Goal: Information Seeking & Learning: Check status

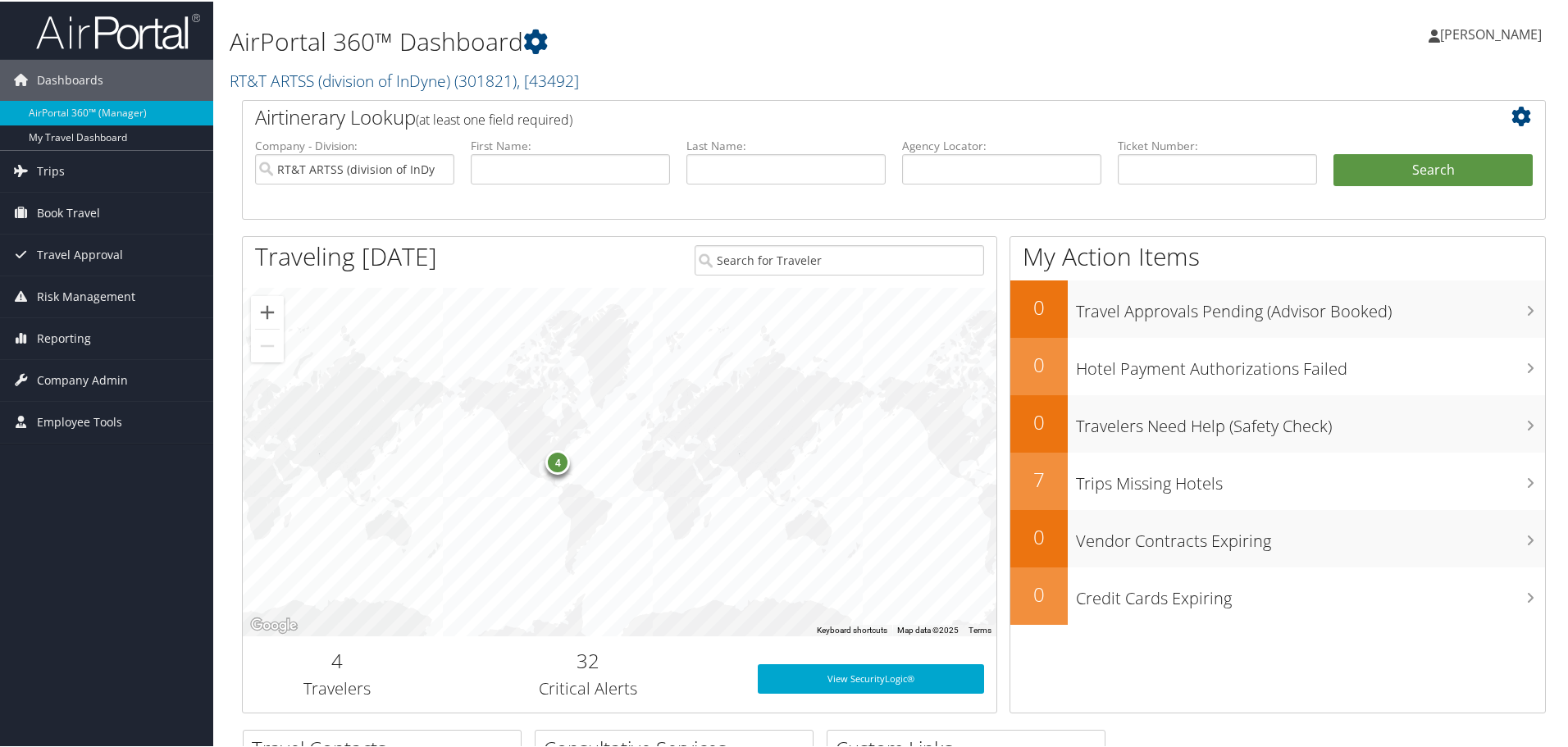
click at [584, 668] on h2 "32" at bounding box center [588, 659] width 289 height 28
click at [592, 689] on h3 "Critical Alerts" at bounding box center [588, 687] width 289 height 23
click at [342, 682] on h3 "Travelers" at bounding box center [337, 687] width 164 height 23
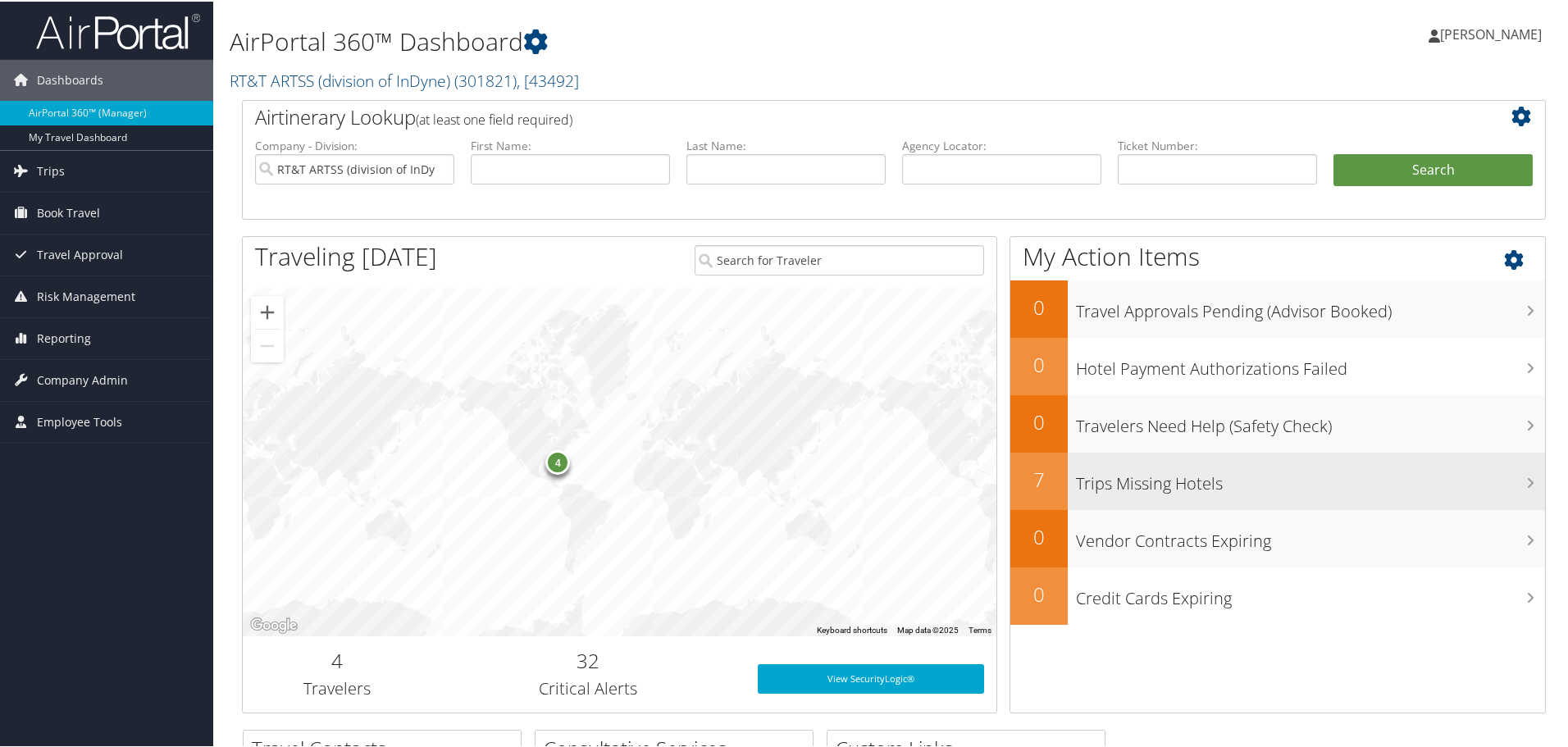
click at [1526, 482] on icon at bounding box center [1530, 481] width 8 height 13
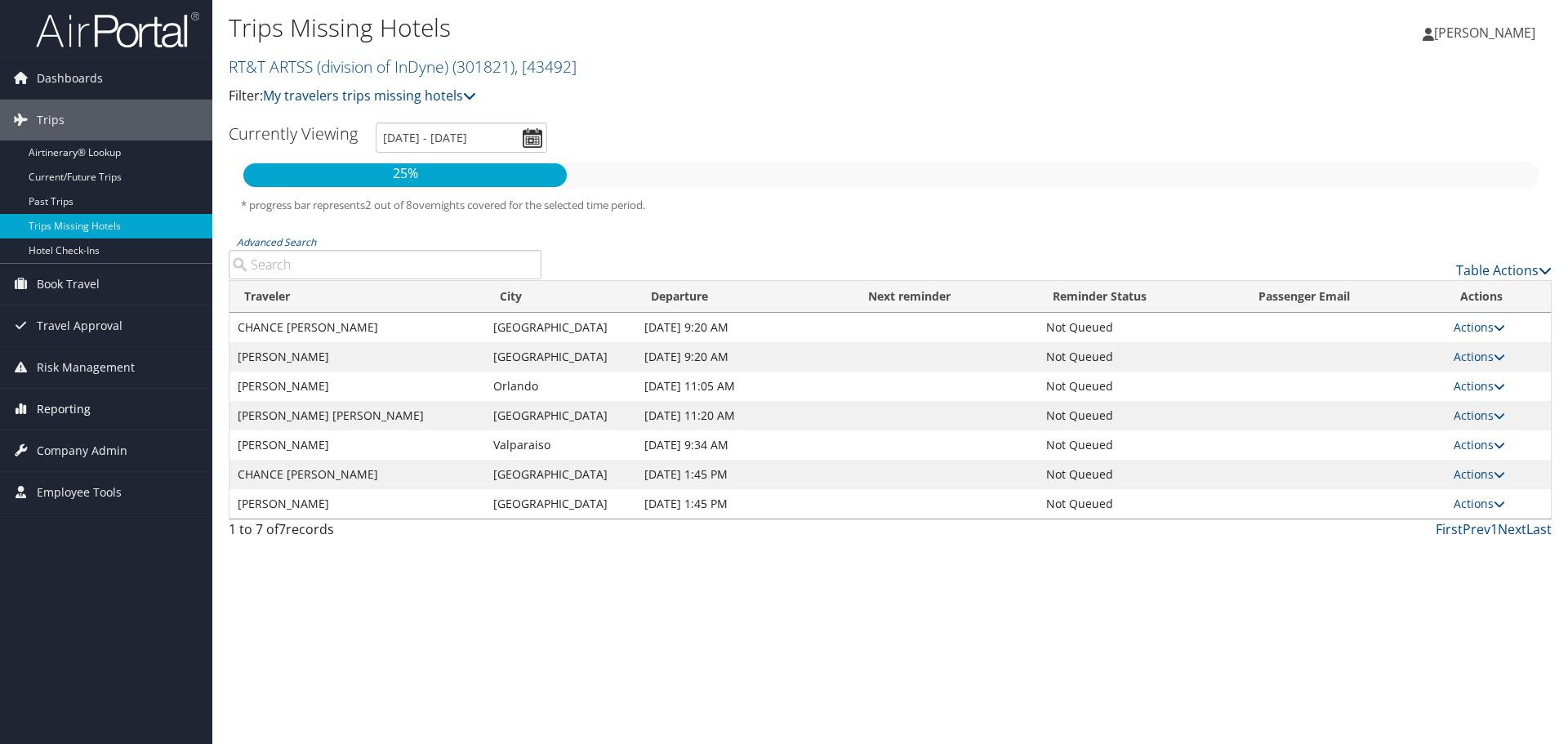
click at [55, 408] on span "Reporting" at bounding box center [63, 408] width 54 height 41
click at [41, 443] on link "Unused Tickets" at bounding box center [106, 441] width 212 height 25
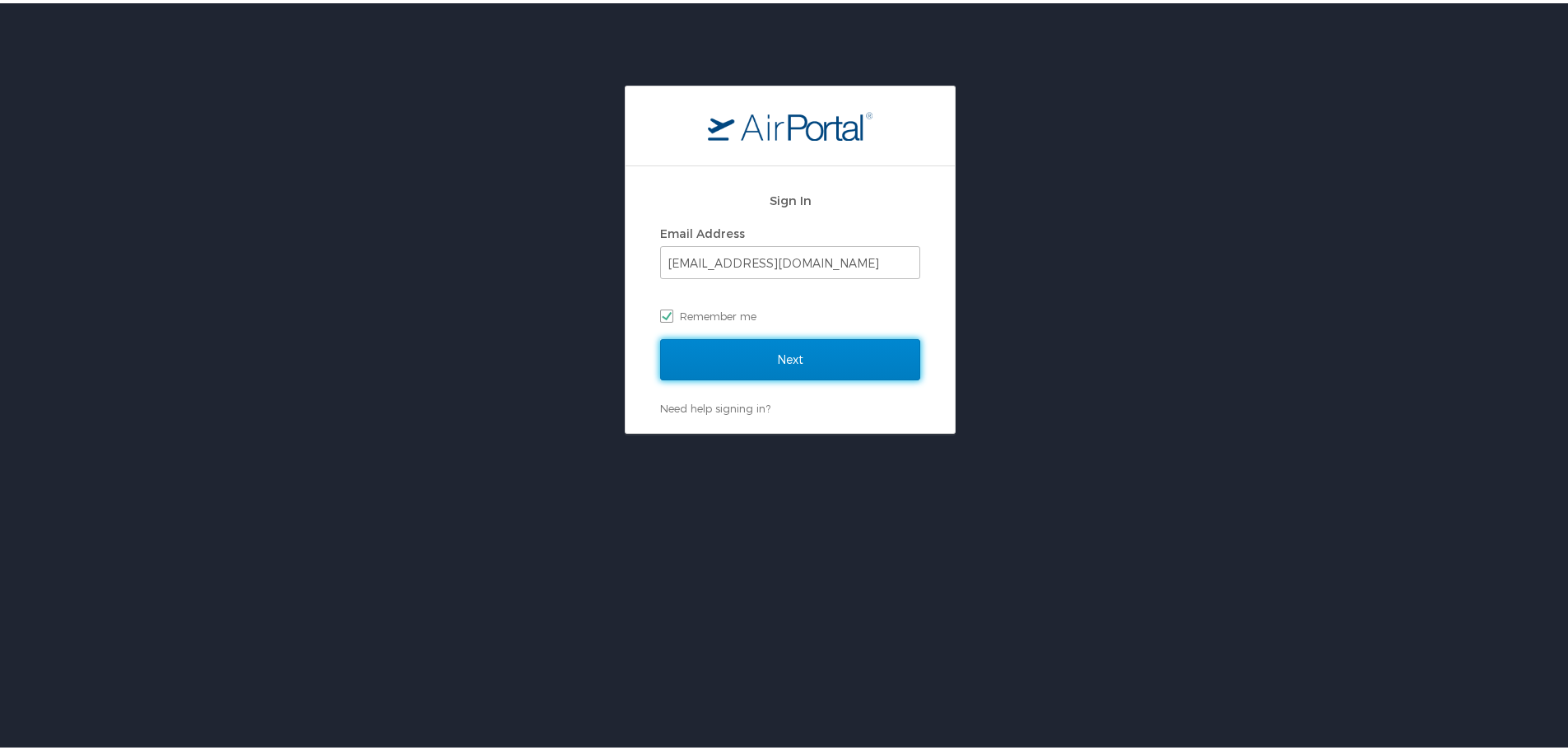
click at [795, 359] on input "Next" at bounding box center [790, 356] width 260 height 41
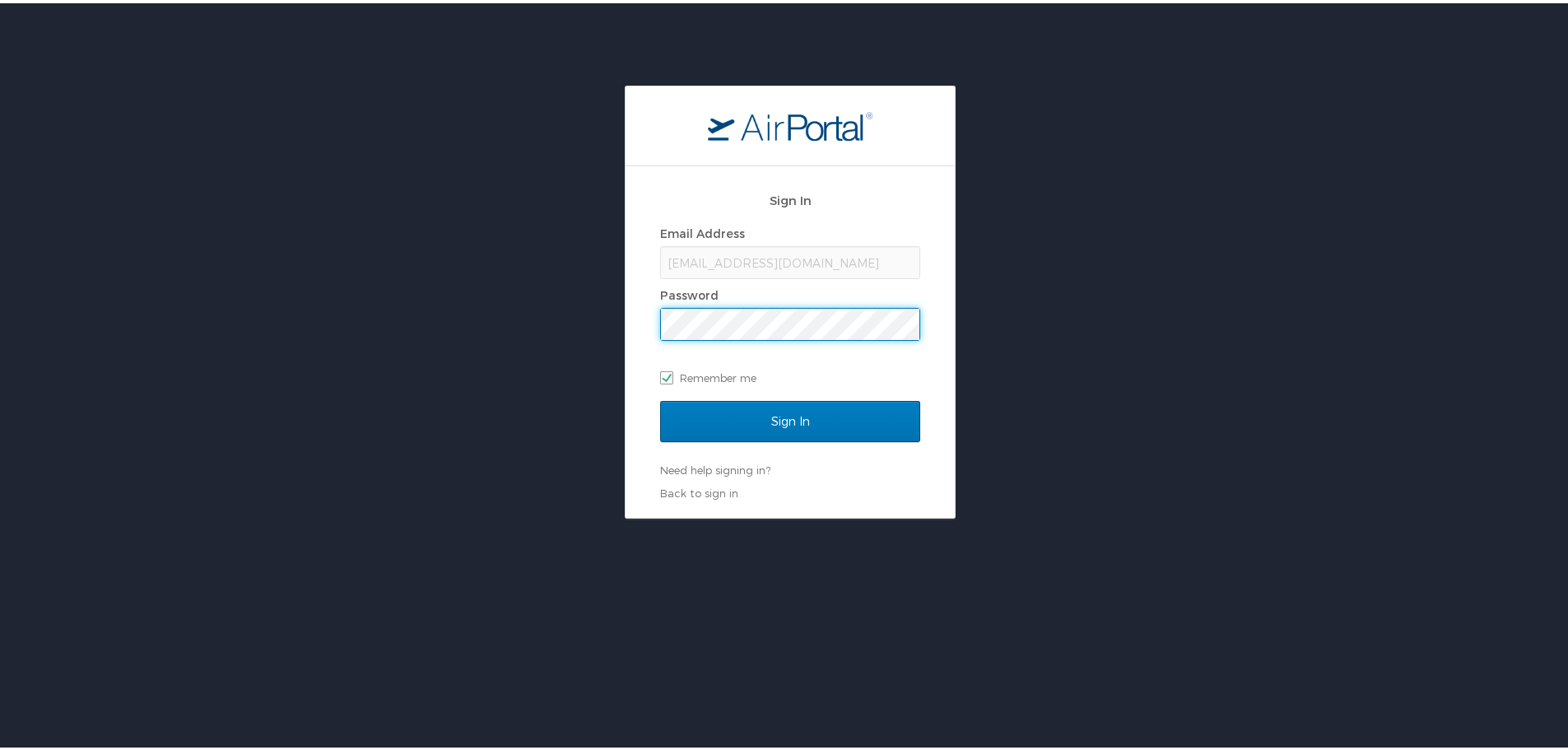
click at [660, 398] on input "Sign In" at bounding box center [790, 418] width 260 height 41
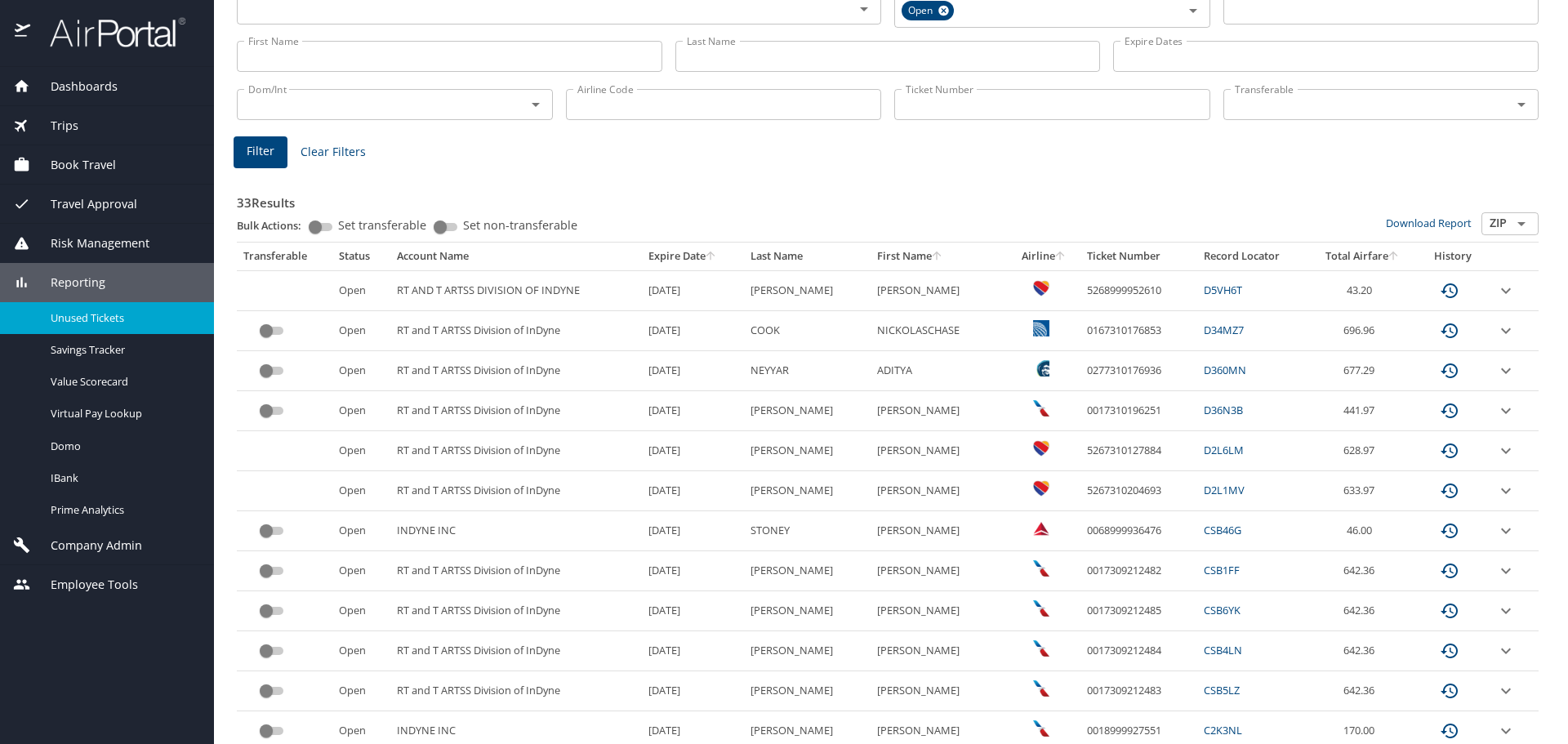
scroll to position [82, 0]
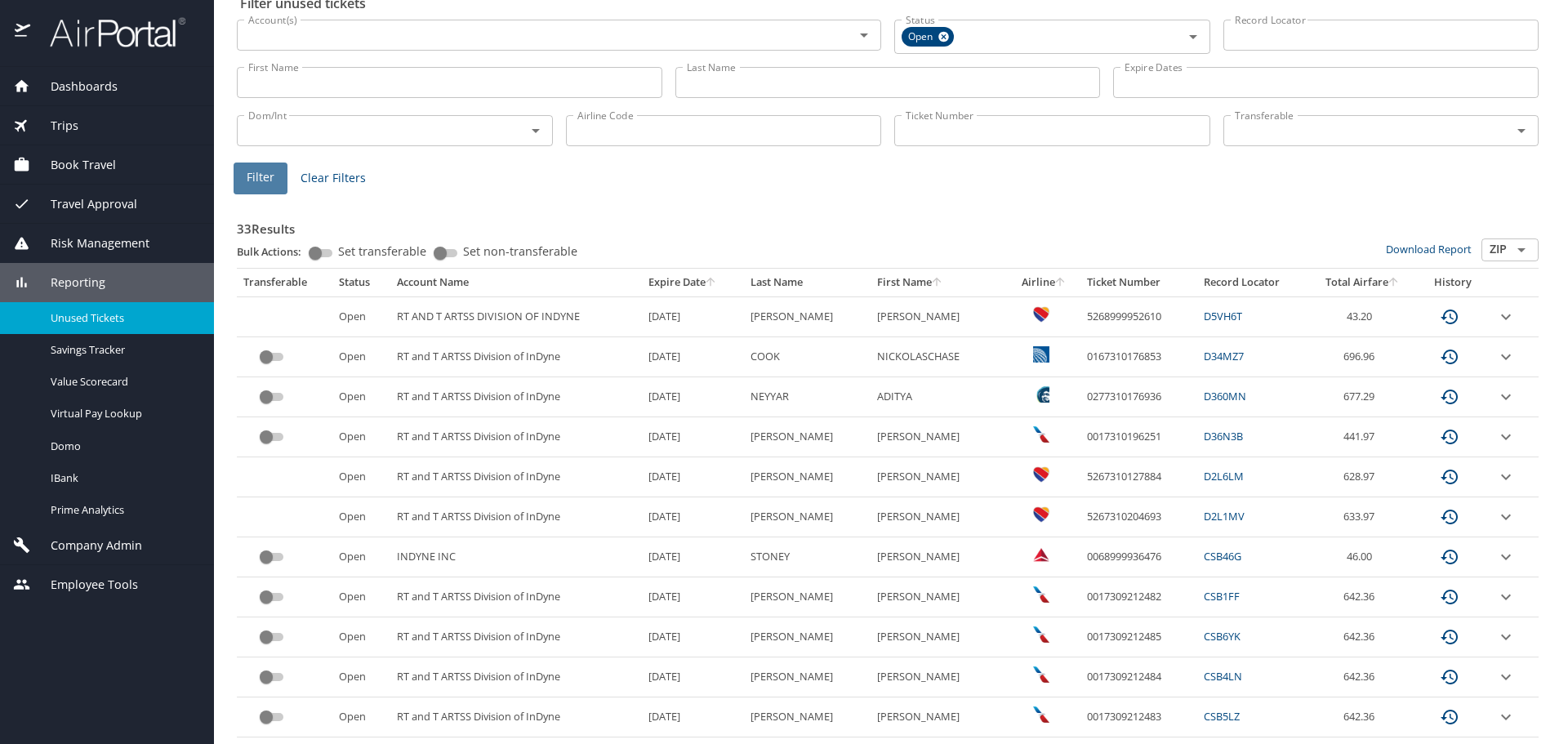
click at [260, 177] on span "Filter" at bounding box center [260, 177] width 28 height 20
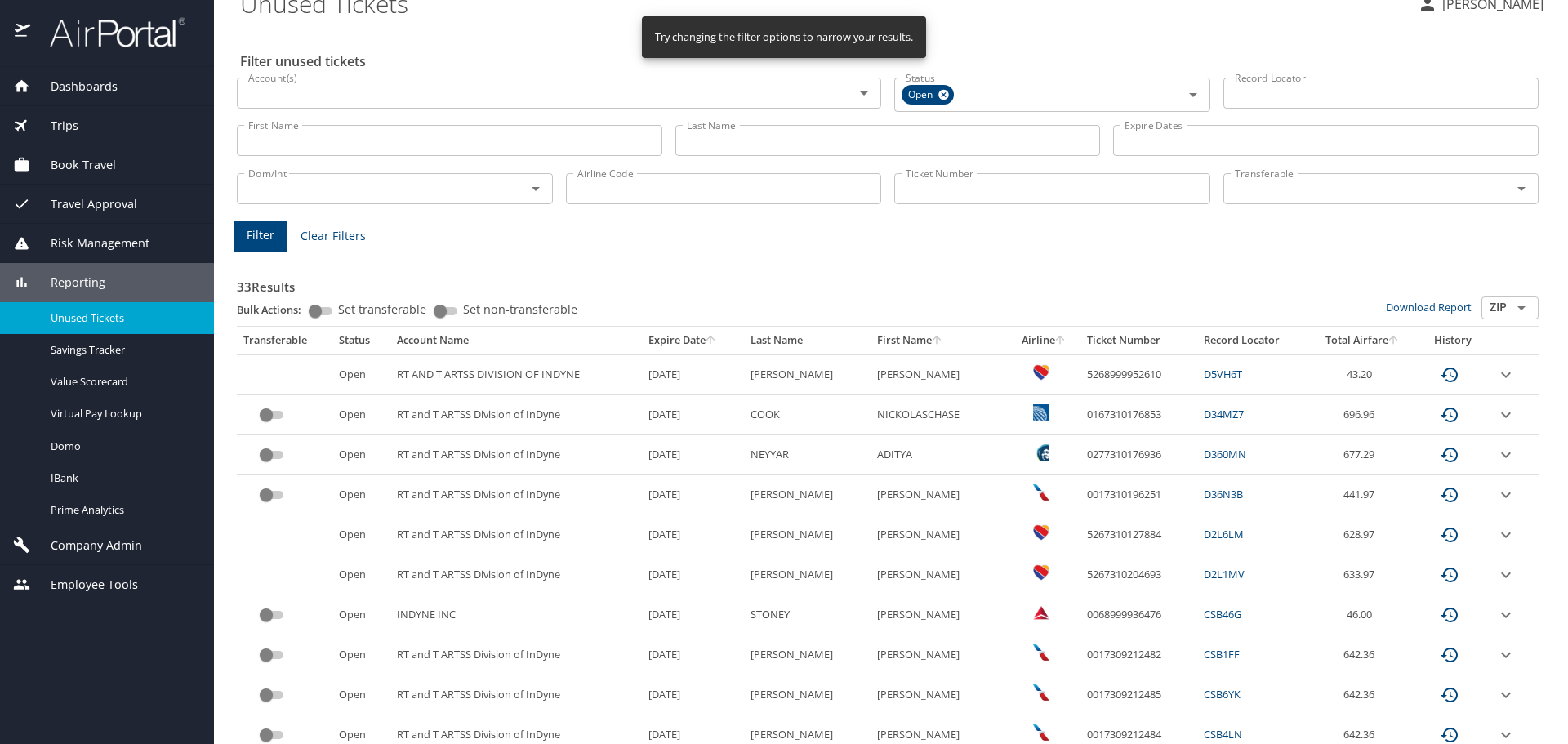
scroll to position [0, 0]
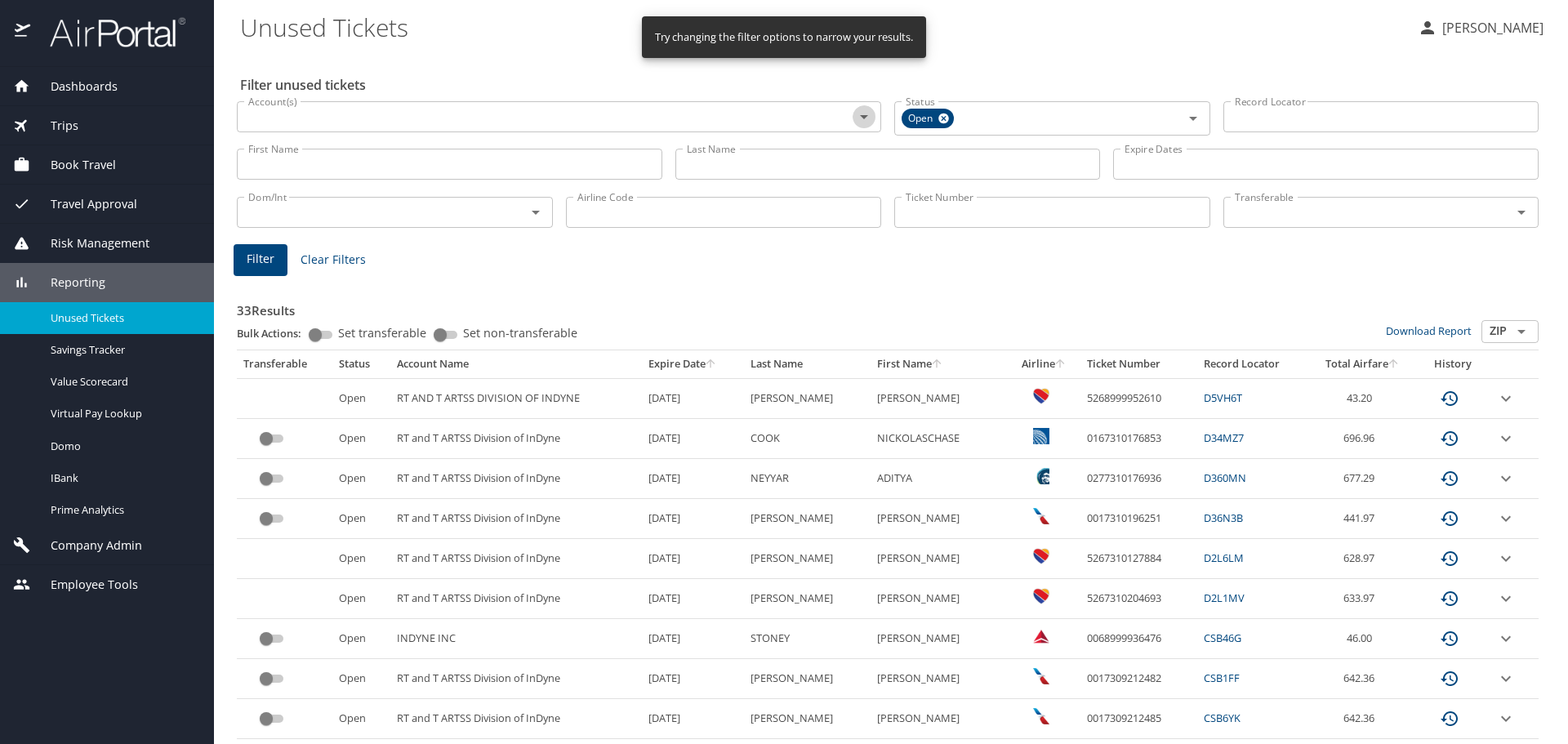
click at [860, 117] on icon "Open" at bounding box center [864, 117] width 8 height 4
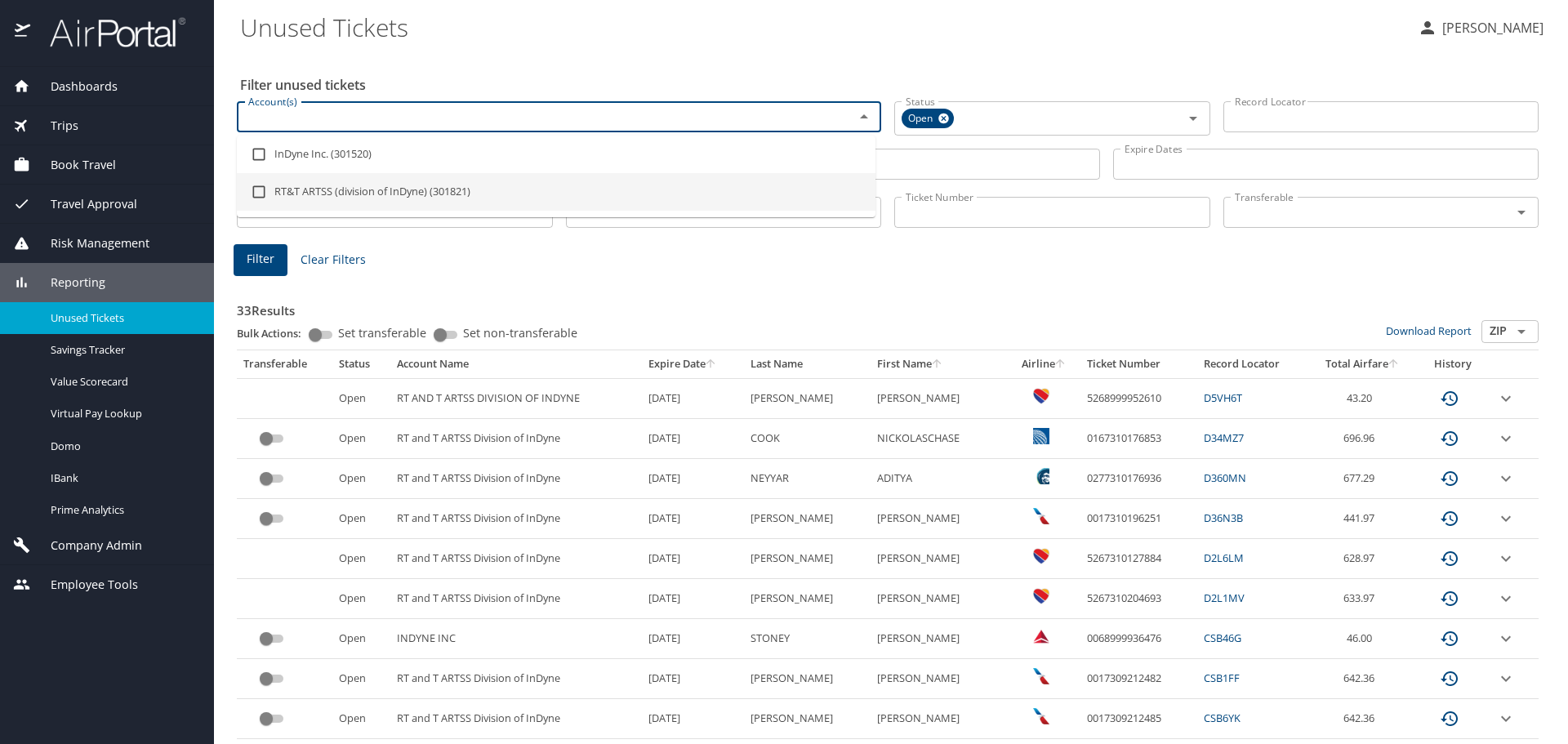
click at [253, 188] on input "checkbox" at bounding box center [259, 192] width 31 height 31
click at [259, 191] on input "checkbox" at bounding box center [259, 192] width 31 height 31
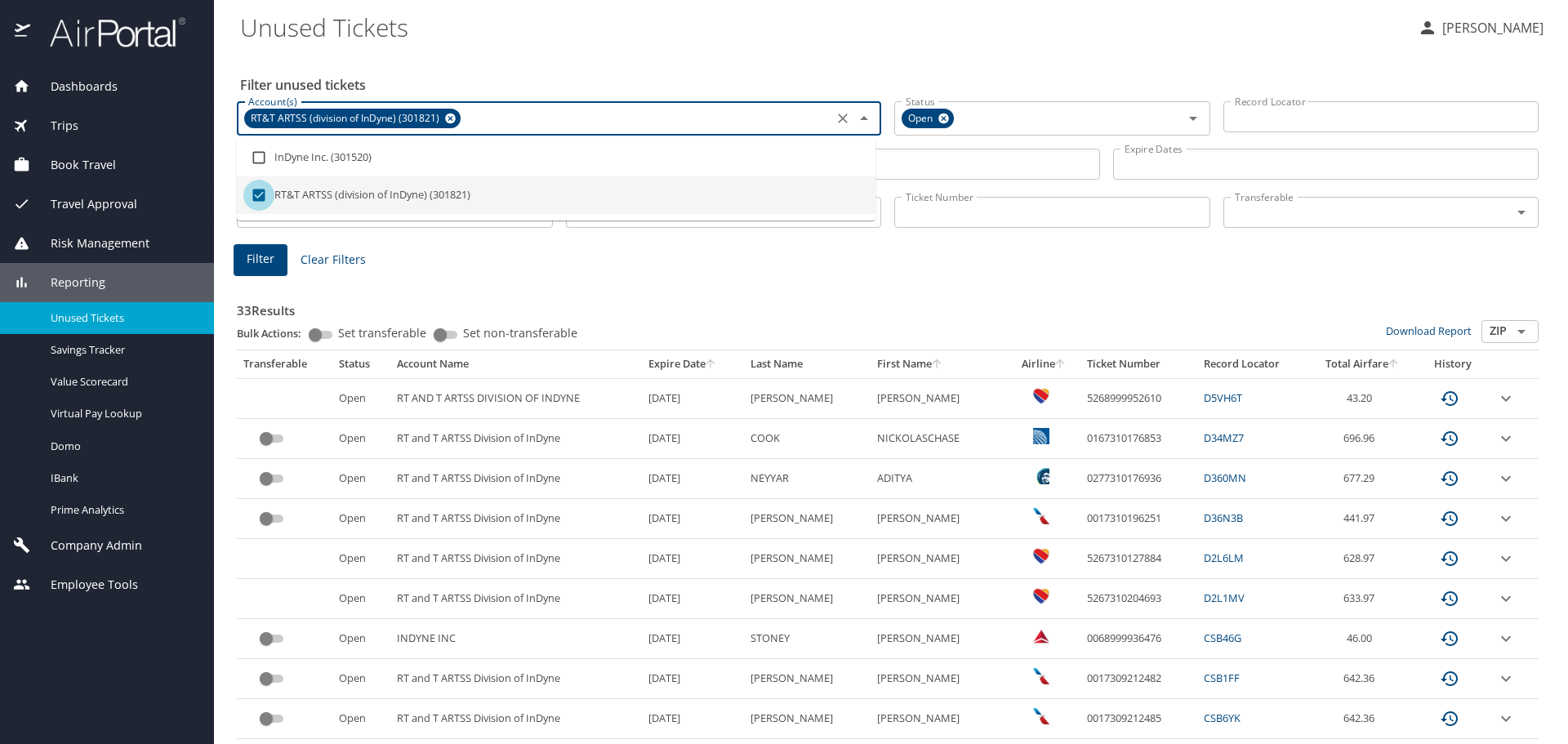
click at [259, 191] on input "checkbox" at bounding box center [259, 196] width 31 height 31
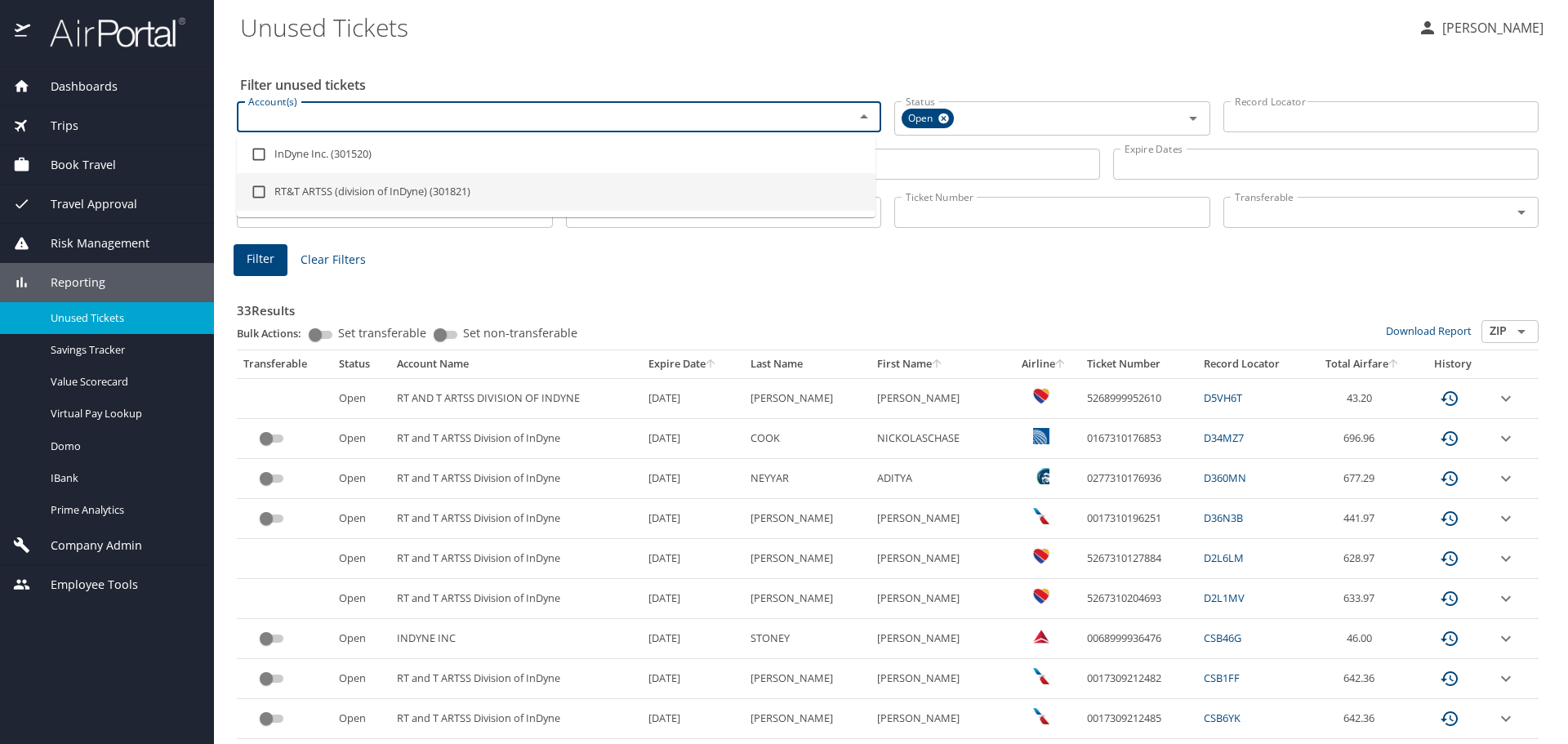
click at [259, 188] on input "checkbox" at bounding box center [259, 192] width 31 height 31
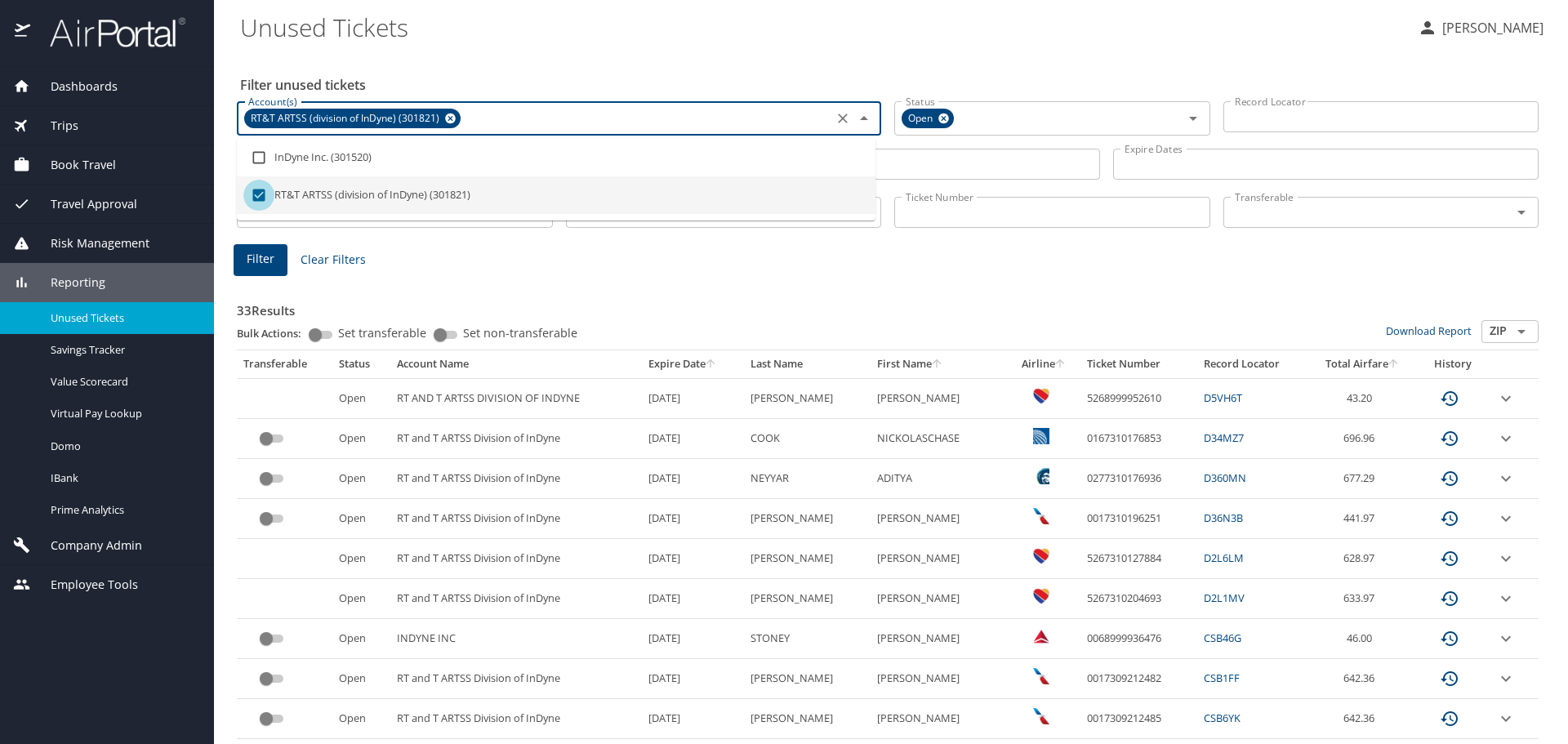
click at [259, 188] on input "checkbox" at bounding box center [259, 196] width 31 height 31
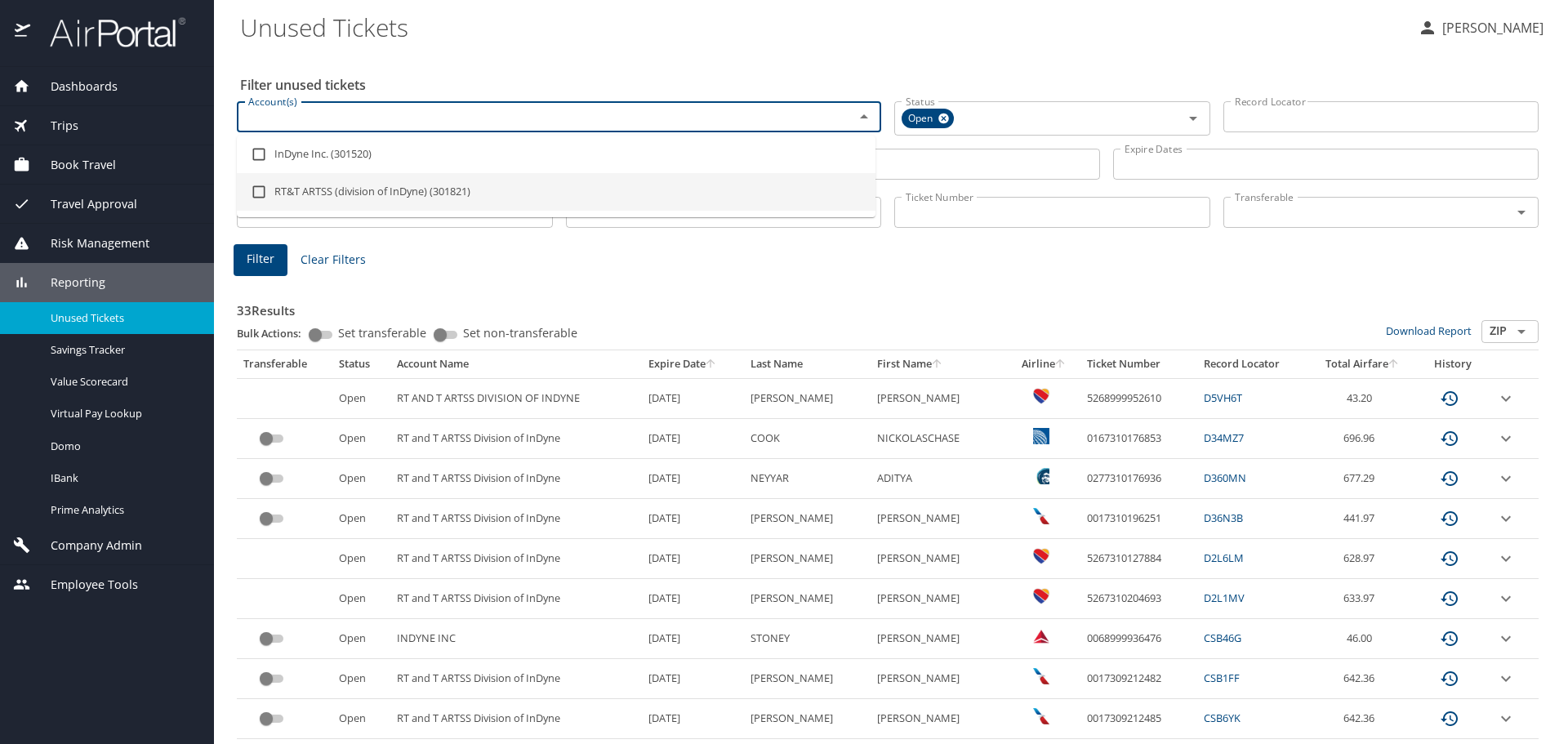
click at [332, 190] on li "RT&T ARTSS (division of InDyne) (301821)" at bounding box center [556, 191] width 638 height 37
checkbox input "true"
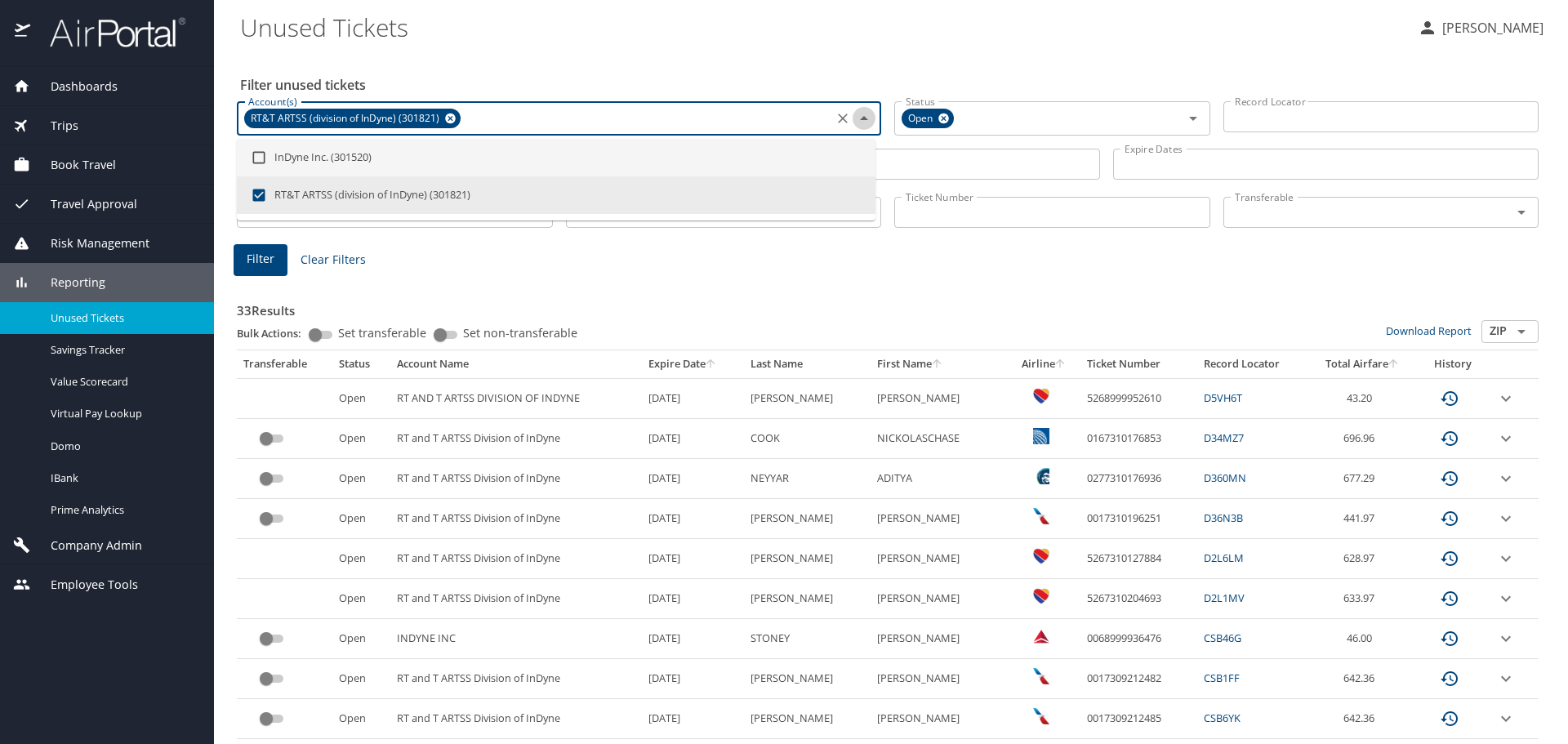
click at [860, 118] on icon "Close" at bounding box center [864, 118] width 8 height 4
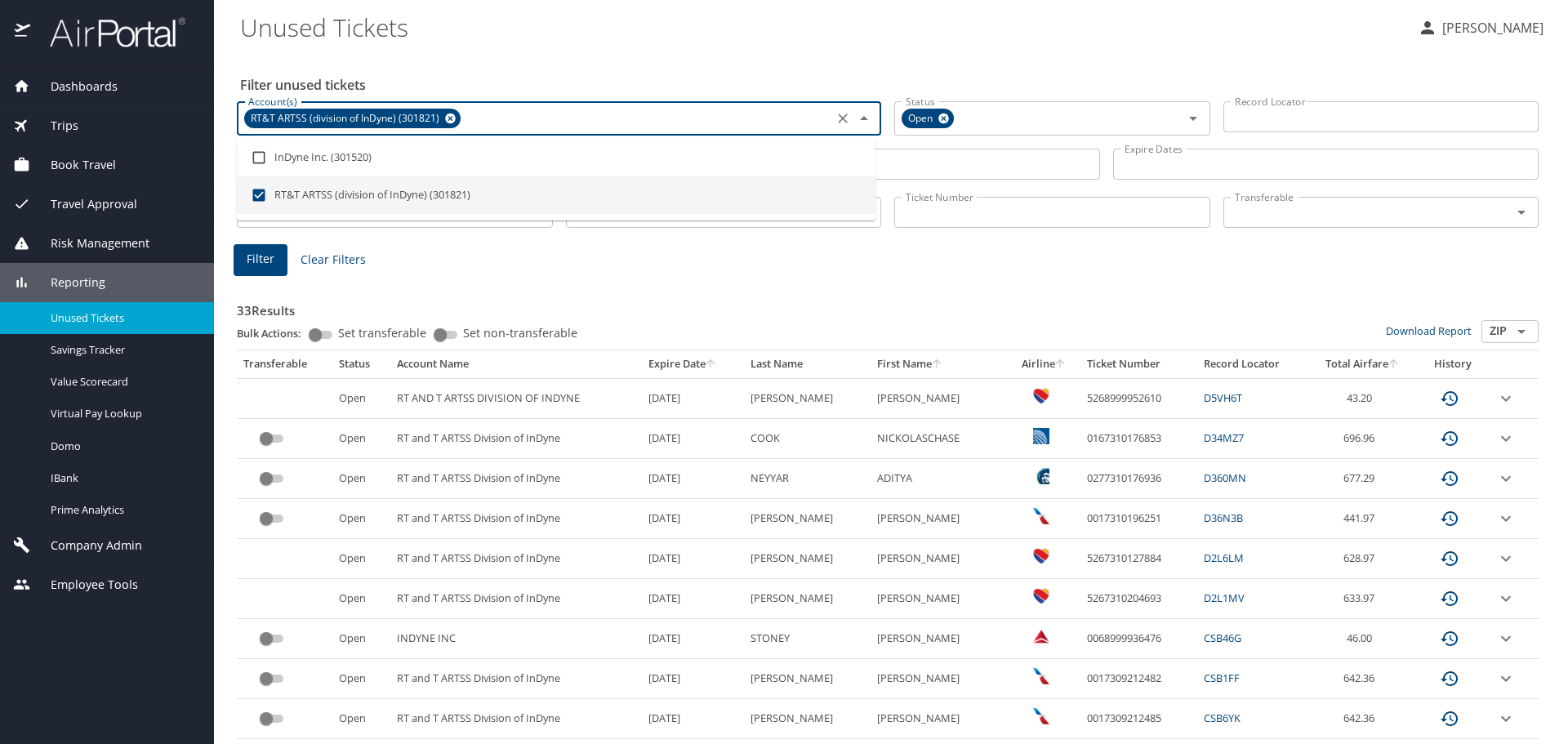
click at [617, 116] on input "Account(s)" at bounding box center [645, 118] width 365 height 21
click at [397, 196] on li "RT&T ARTSS (division of InDyne) (301821)" at bounding box center [556, 195] width 638 height 37
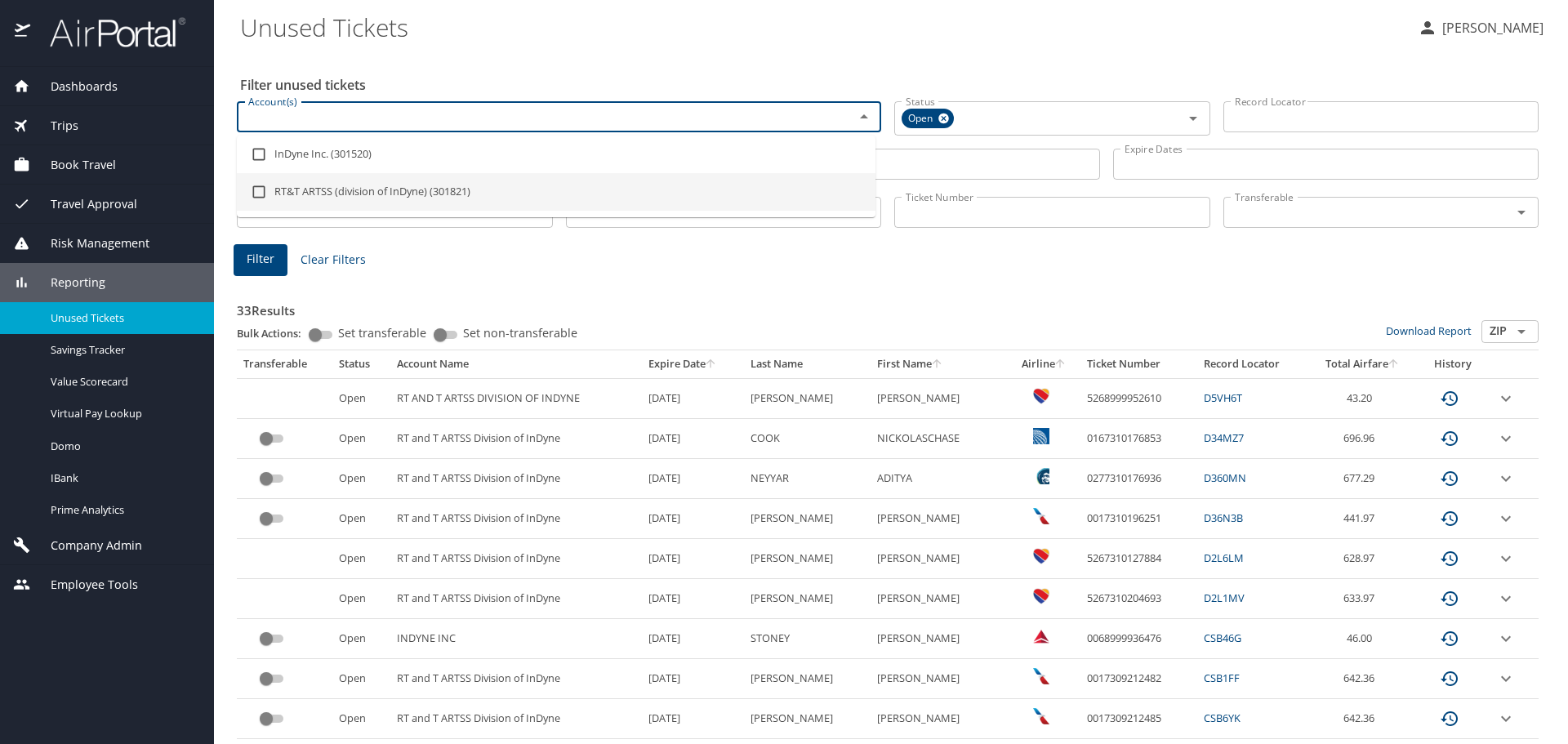
click at [397, 196] on li "RT&T ARTSS (division of InDyne) (301821)" at bounding box center [556, 191] width 638 height 37
checkbox input "true"
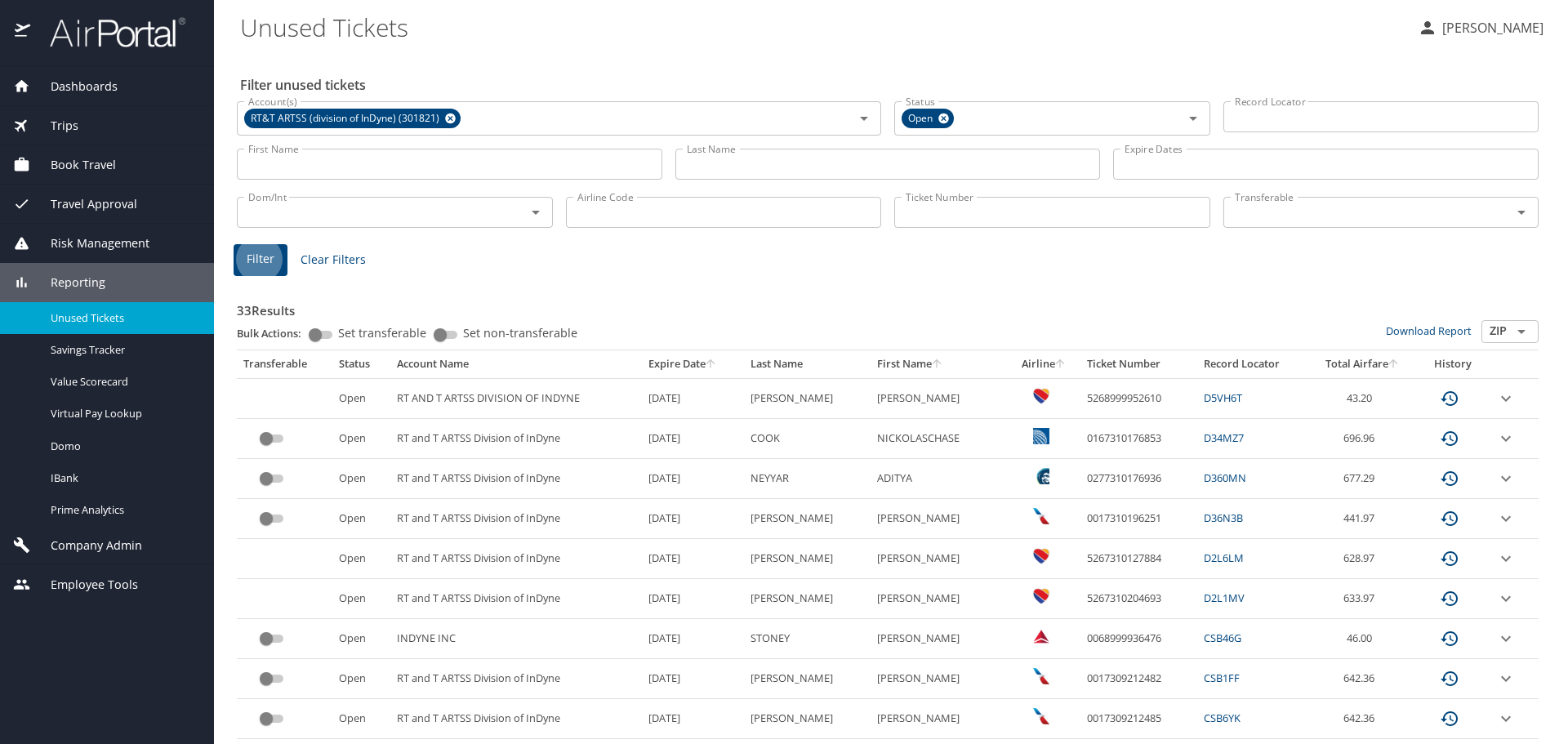
click at [234, 245] on button "Filter" at bounding box center [260, 260] width 54 height 32
click at [1470, 28] on p "Melissa Zoerb" at bounding box center [1491, 28] width 106 height 20
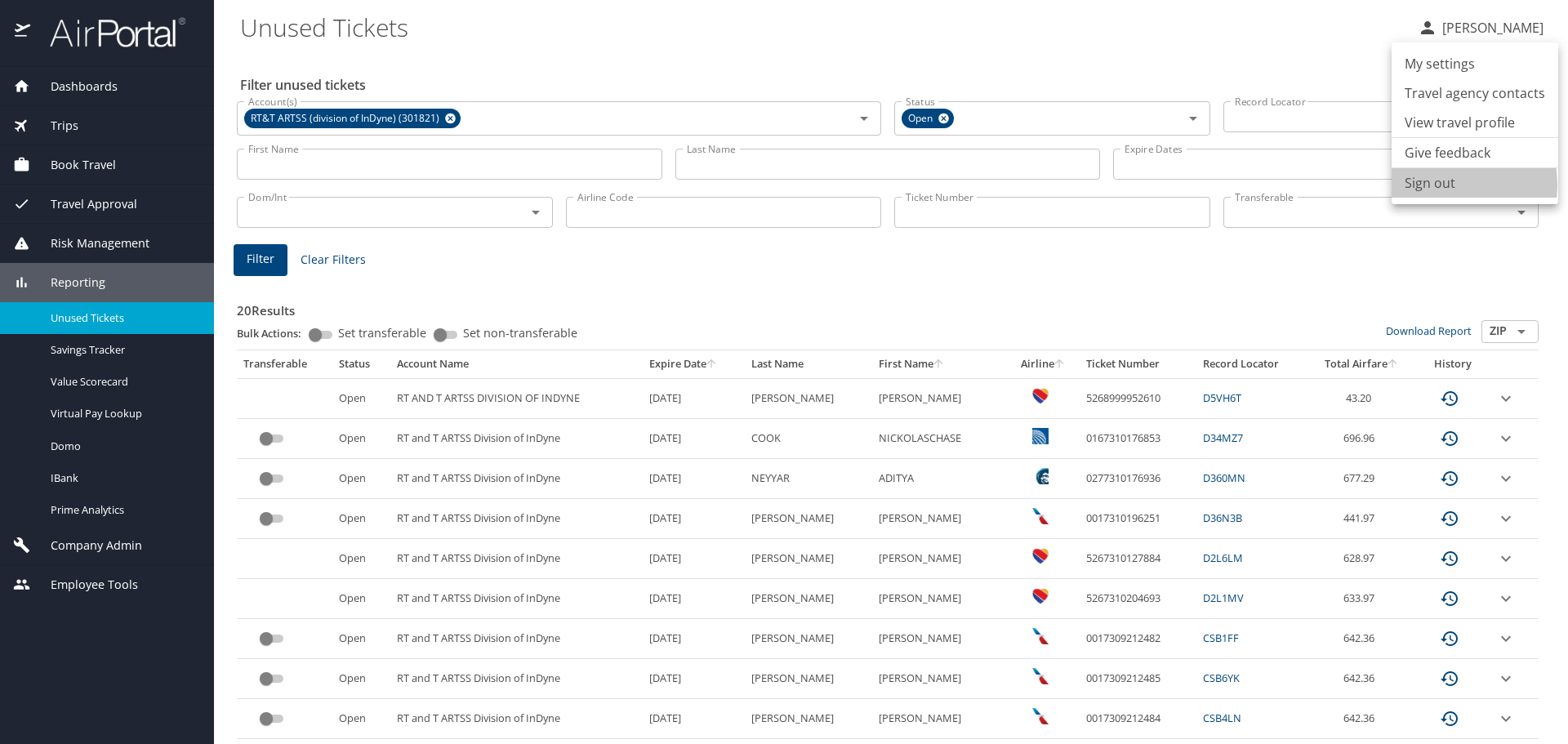
click at [1436, 186] on li "Sign out" at bounding box center [1474, 183] width 166 height 29
